Goal: Task Accomplishment & Management: Manage account settings

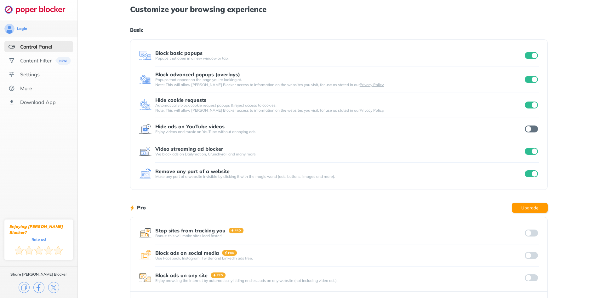
click at [439, 28] on h1 "Basic" at bounding box center [339, 30] width 418 height 8
click at [528, 59] on input "checkbox" at bounding box center [531, 55] width 13 height 7
click at [530, 84] on div "Block advanced popups (overlays) Popups that appear on the page you’re looking …" at bounding box center [339, 79] width 400 height 16
click at [530, 82] on input "checkbox" at bounding box center [531, 79] width 13 height 7
click at [529, 109] on div at bounding box center [530, 104] width 15 height 9
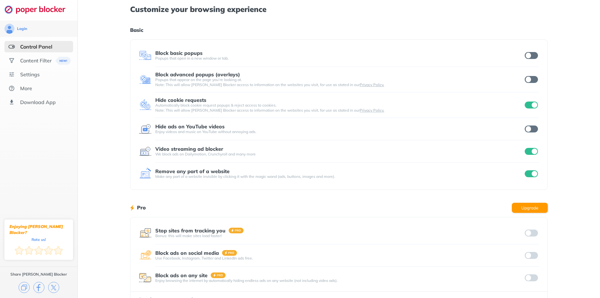
click at [529, 109] on div at bounding box center [530, 104] width 15 height 9
click at [529, 108] on div "Login Control Panel Content Filter Settings More Download App Enjoying [PERSON_…" at bounding box center [300, 163] width 600 height 326
click at [532, 150] on input "checkbox" at bounding box center [531, 151] width 13 height 7
click at [534, 110] on div "Hide cookie requests Automatically block cookie request popups & reject access …" at bounding box center [339, 105] width 400 height 16
click at [534, 108] on input "checkbox" at bounding box center [531, 104] width 13 height 7
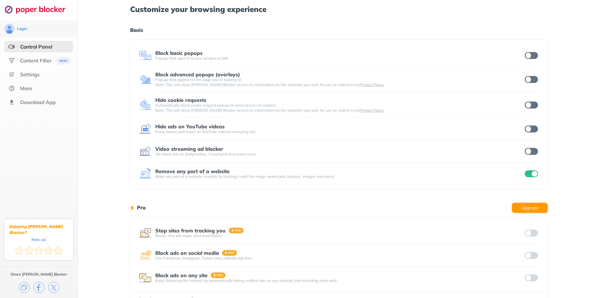
click at [535, 127] on input "checkbox" at bounding box center [531, 128] width 13 height 7
click at [536, 131] on input "checkbox" at bounding box center [531, 128] width 13 height 7
click at [534, 171] on input "checkbox" at bounding box center [531, 173] width 13 height 7
click at [352, 204] on div "Pro Upgrade" at bounding box center [339, 207] width 418 height 19
